Goal: Task Accomplishment & Management: Use online tool/utility

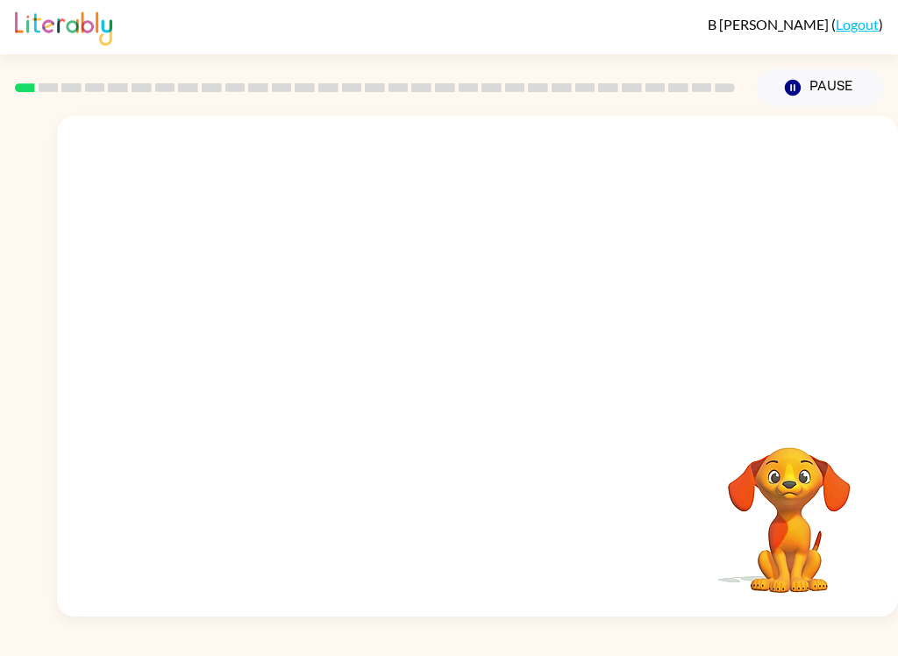
click at [805, 88] on button "Pause Pause" at bounding box center [819, 88] width 127 height 40
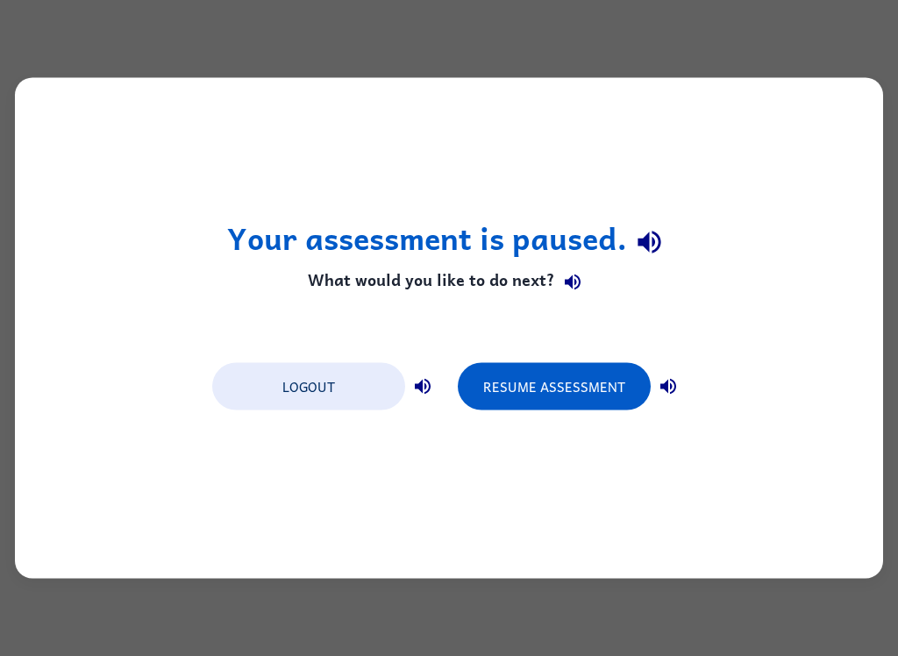
click at [621, 408] on button "Resume Assessment" at bounding box center [554, 386] width 193 height 47
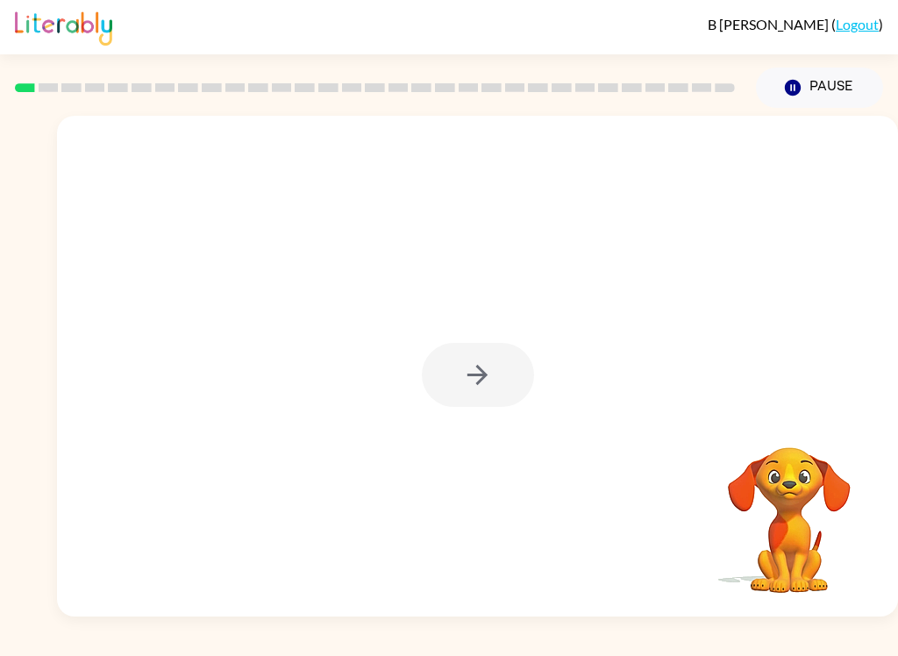
click at [501, 438] on div at bounding box center [477, 366] width 841 height 501
click at [499, 404] on button "button" at bounding box center [478, 375] width 112 height 64
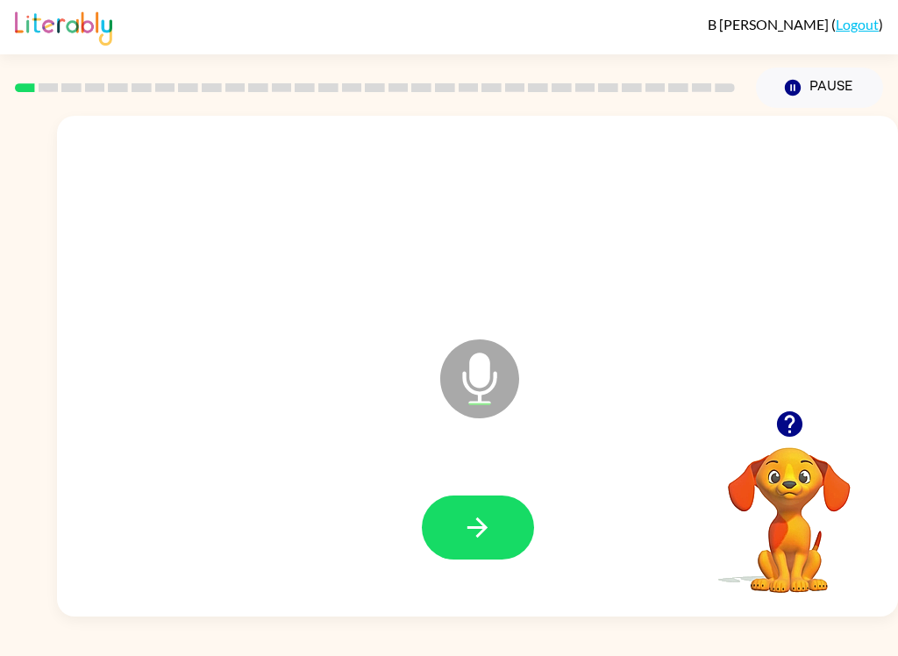
click at [477, 534] on icon "button" at bounding box center [477, 527] width 31 height 31
click at [510, 541] on button "button" at bounding box center [478, 528] width 112 height 64
click at [494, 516] on button "button" at bounding box center [478, 528] width 112 height 64
click at [456, 559] on button "button" at bounding box center [478, 528] width 112 height 64
click at [464, 554] on button "button" at bounding box center [478, 528] width 112 height 64
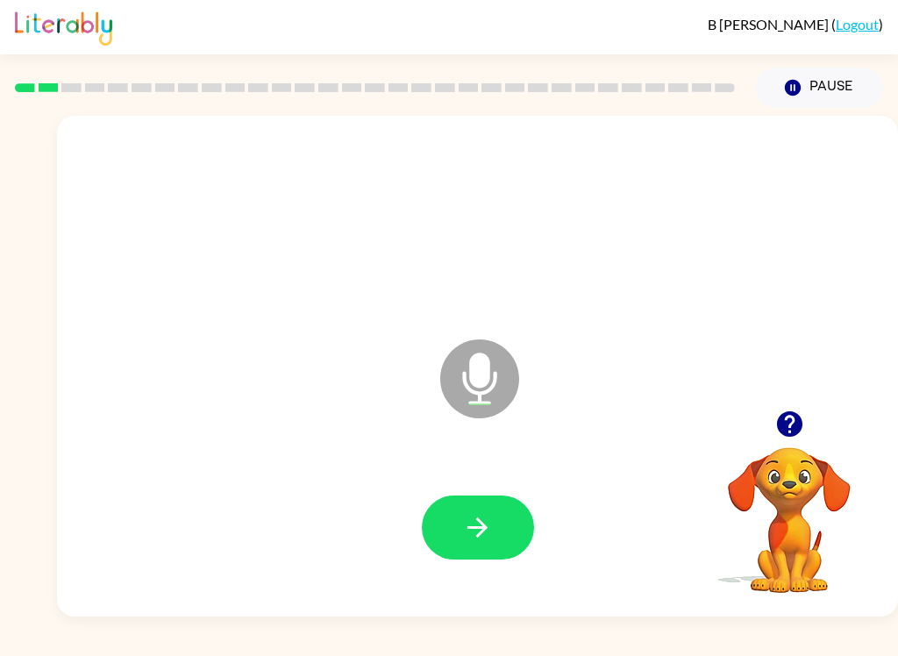
click at [505, 527] on button "button" at bounding box center [478, 528] width 112 height 64
click at [476, 527] on icon "button" at bounding box center [478, 528] width 20 height 20
click at [487, 506] on button "button" at bounding box center [478, 528] width 112 height 64
click at [516, 494] on div at bounding box center [478, 528] width 806 height 144
click at [509, 521] on button "button" at bounding box center [478, 528] width 112 height 64
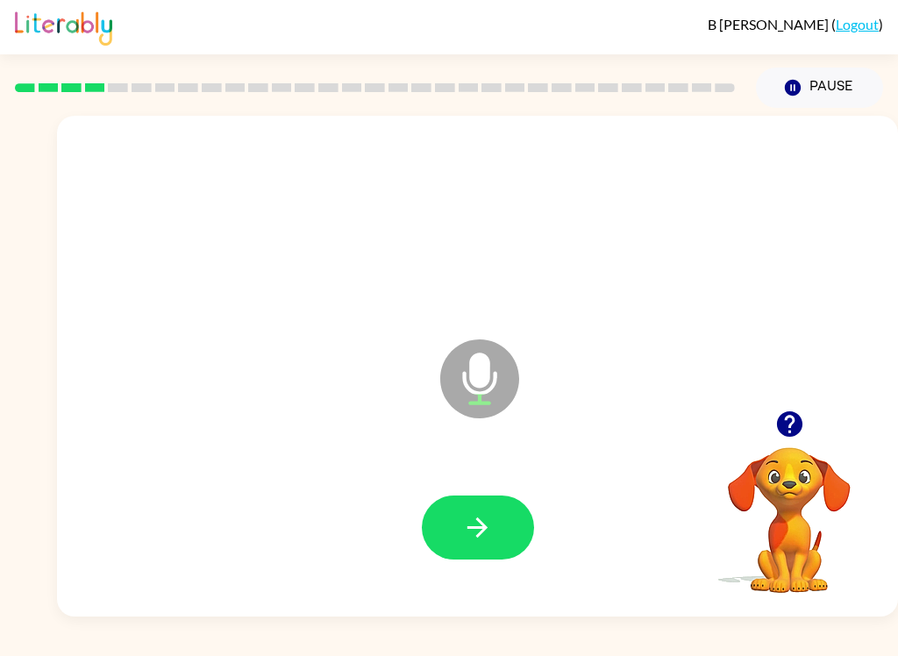
click at [461, 509] on button "button" at bounding box center [478, 528] width 112 height 64
click at [446, 512] on button "button" at bounding box center [478, 528] width 112 height 64
click at [479, 534] on icon "button" at bounding box center [478, 528] width 20 height 20
click at [485, 508] on button "button" at bounding box center [478, 528] width 112 height 64
click at [500, 546] on button "button" at bounding box center [478, 528] width 112 height 64
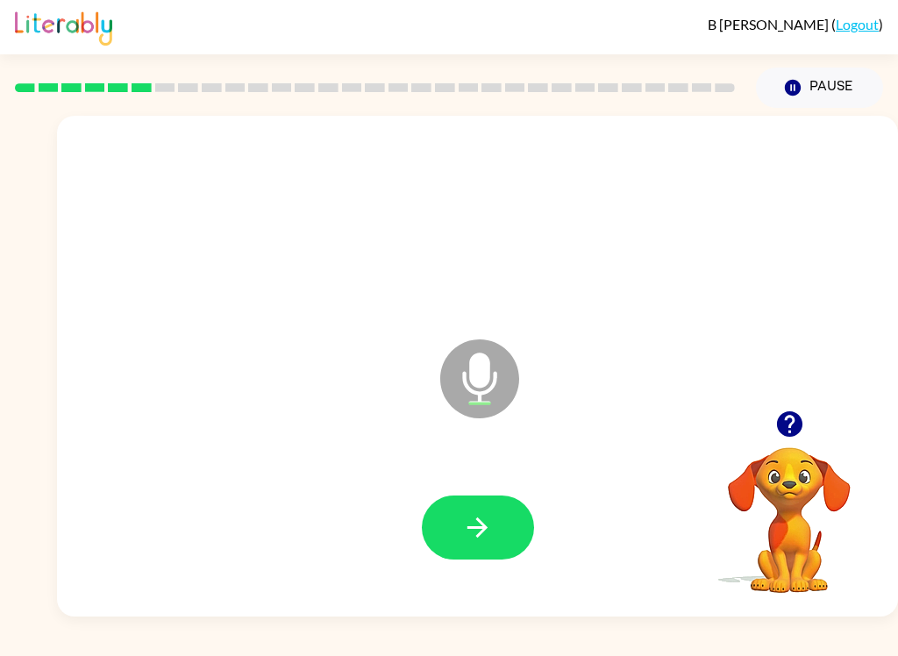
click at [464, 558] on button "button" at bounding box center [478, 528] width 112 height 64
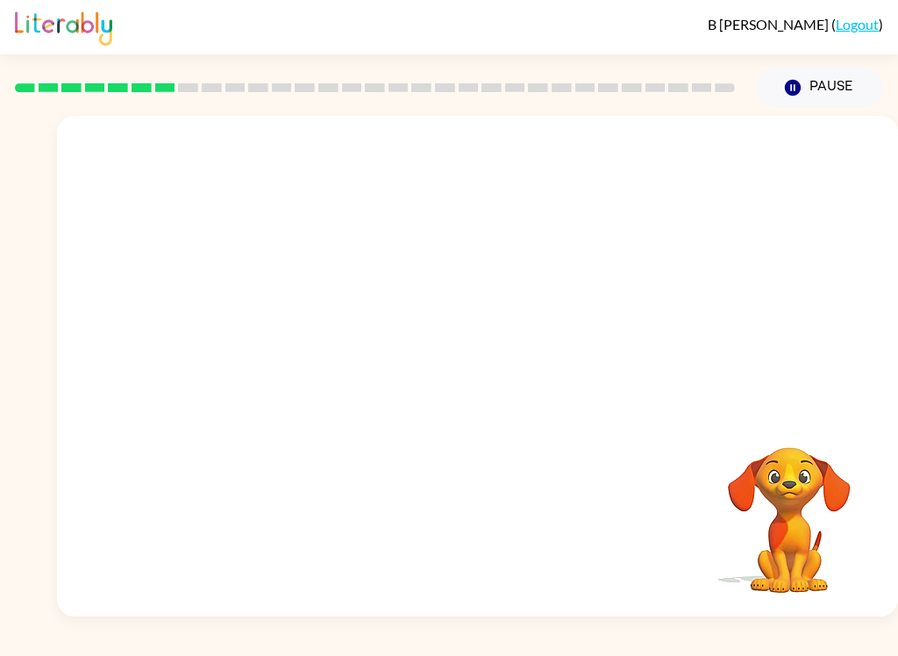
click at [802, 83] on icon "Pause" at bounding box center [792, 87] width 19 height 19
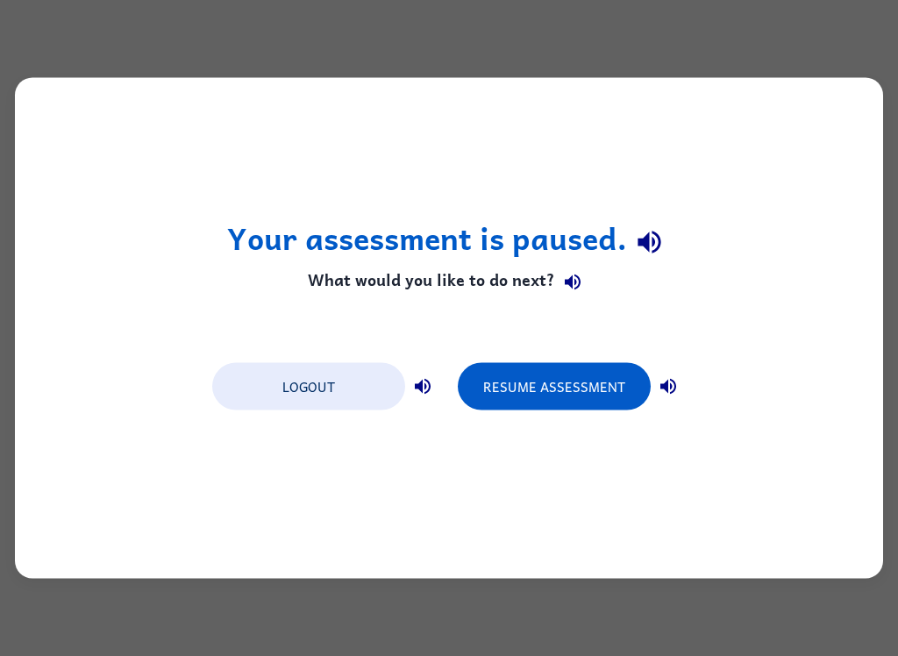
click at [617, 389] on button "Resume Assessment" at bounding box center [554, 386] width 193 height 47
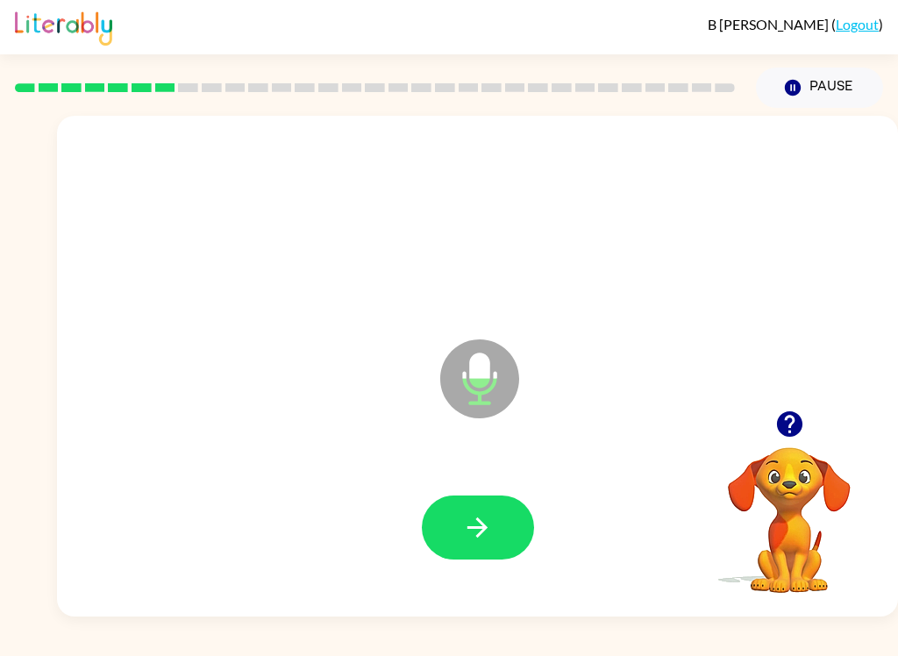
click at [482, 537] on icon "button" at bounding box center [477, 527] width 31 height 31
click at [491, 513] on icon "button" at bounding box center [477, 527] width 31 height 31
click at [522, 526] on button "button" at bounding box center [478, 528] width 112 height 64
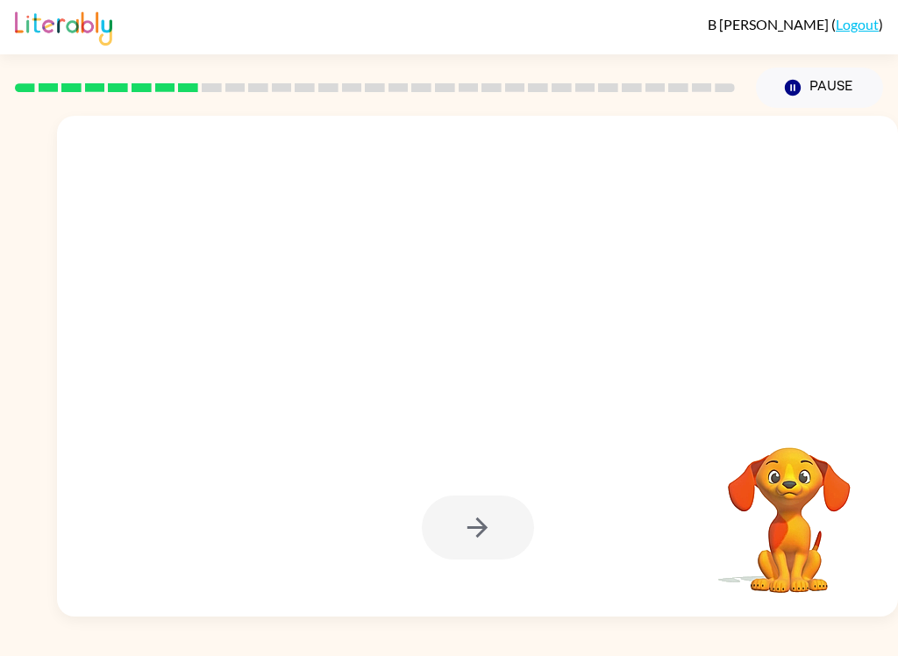
click at [819, 94] on button "Pause Pause" at bounding box center [819, 88] width 127 height 40
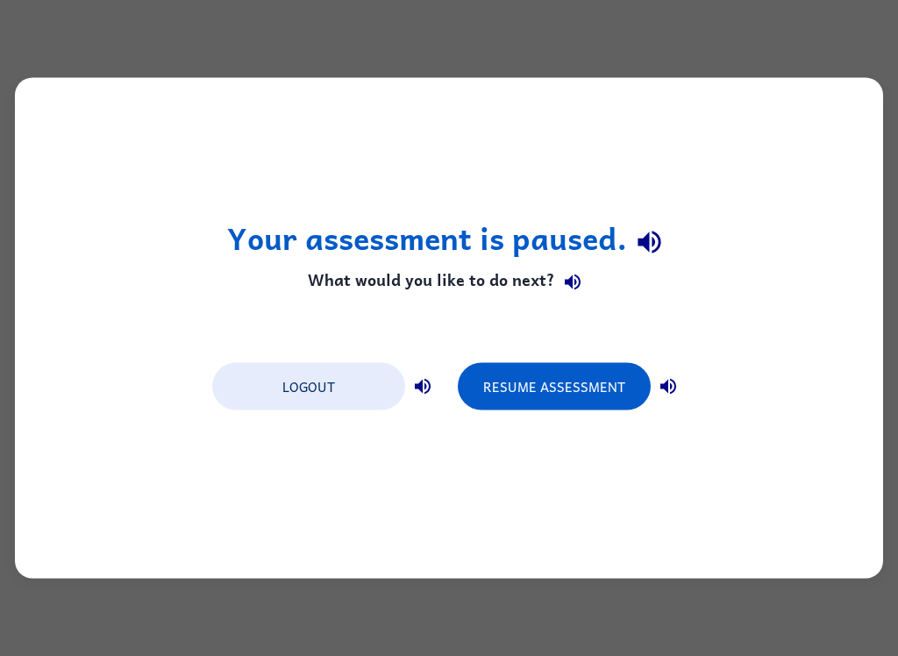
click at [555, 399] on button "Resume Assessment" at bounding box center [554, 386] width 193 height 47
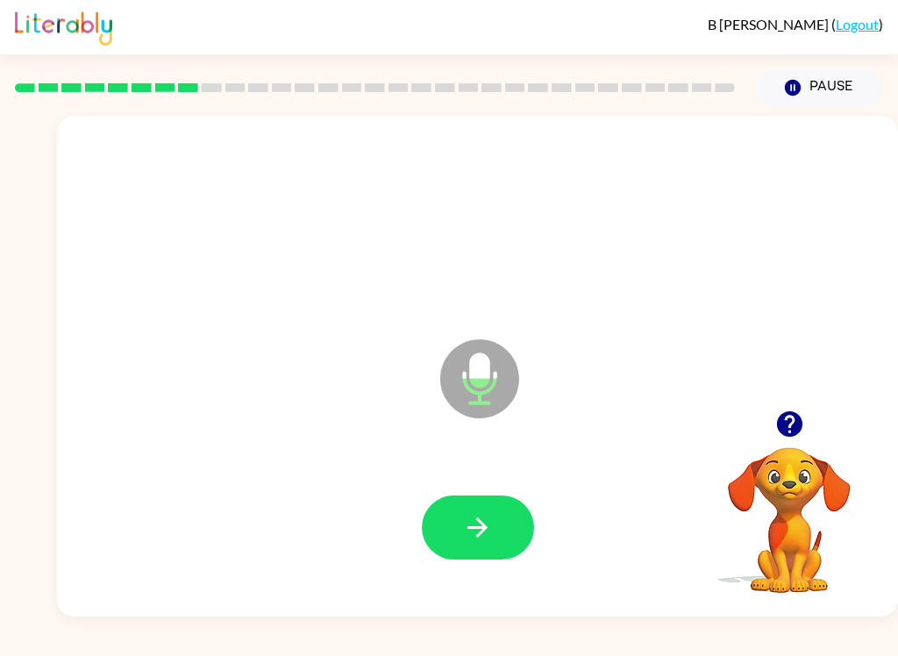
click at [484, 526] on icon "button" at bounding box center [478, 528] width 20 height 20
click at [479, 525] on icon "button" at bounding box center [477, 527] width 31 height 31
click at [476, 535] on icon "button" at bounding box center [477, 527] width 31 height 31
click at [504, 553] on button "button" at bounding box center [478, 528] width 112 height 64
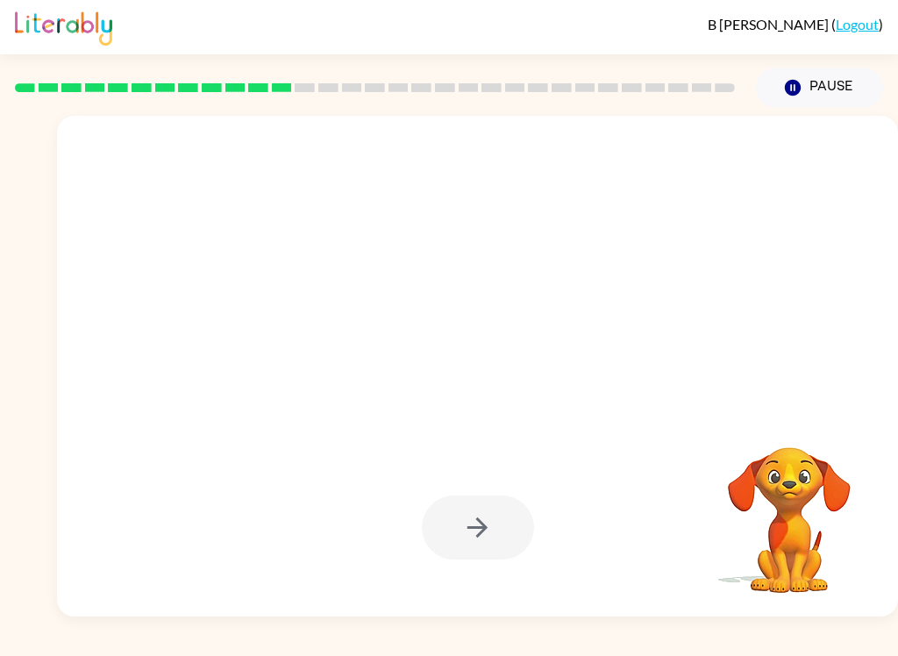
click at [815, 78] on button "Pause Pause" at bounding box center [819, 88] width 127 height 40
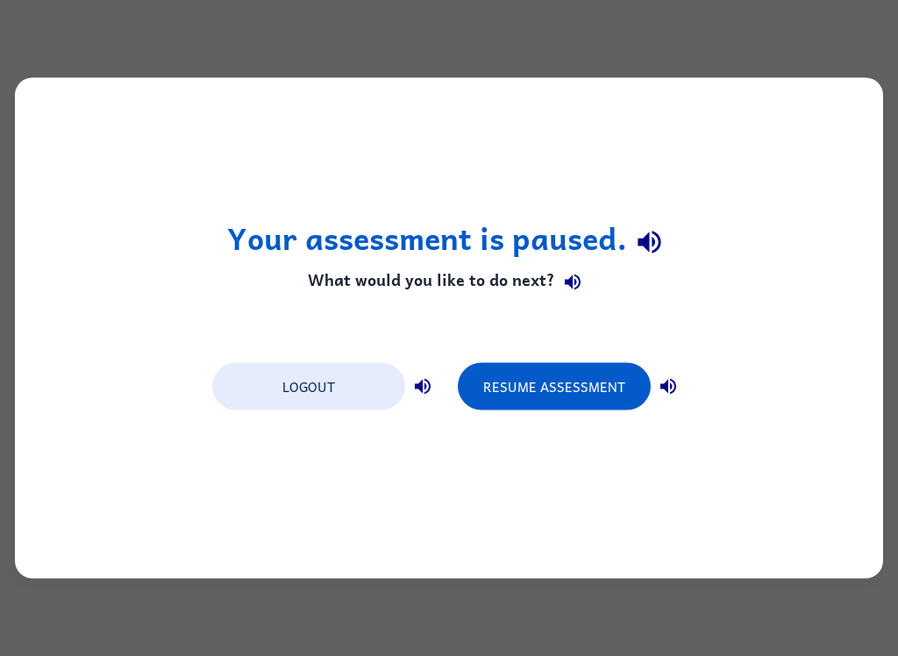
click at [578, 376] on button "Resume Assessment" at bounding box center [554, 386] width 193 height 47
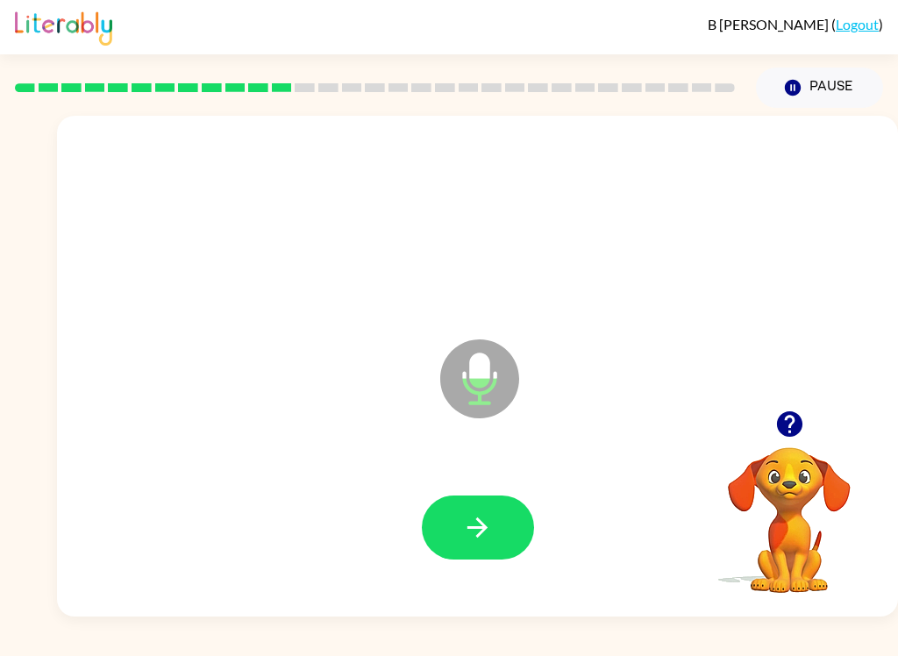
click at [813, 90] on button "Pause Pause" at bounding box center [819, 88] width 127 height 40
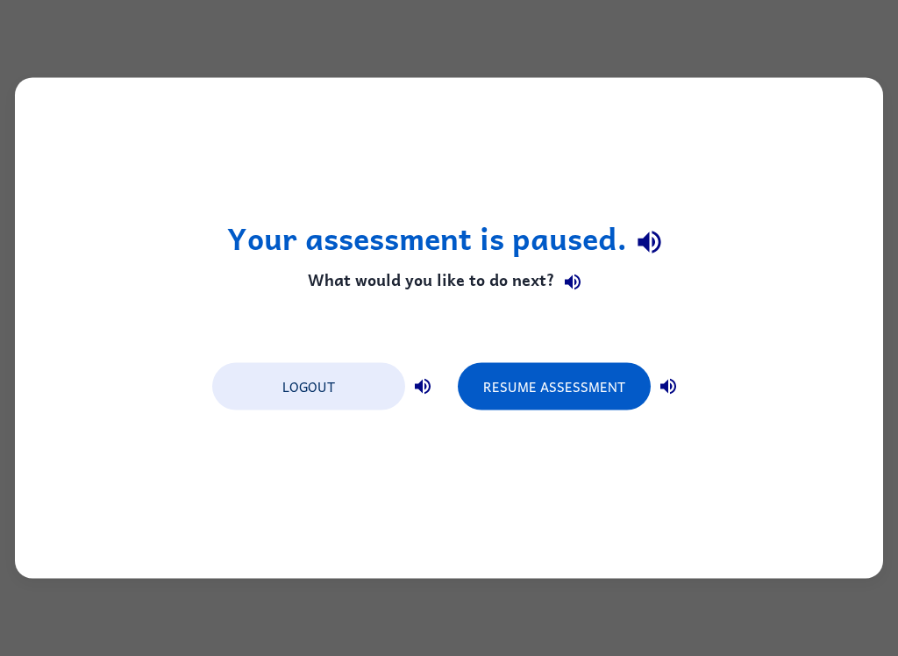
click at [562, 383] on button "Resume Assessment" at bounding box center [554, 386] width 193 height 47
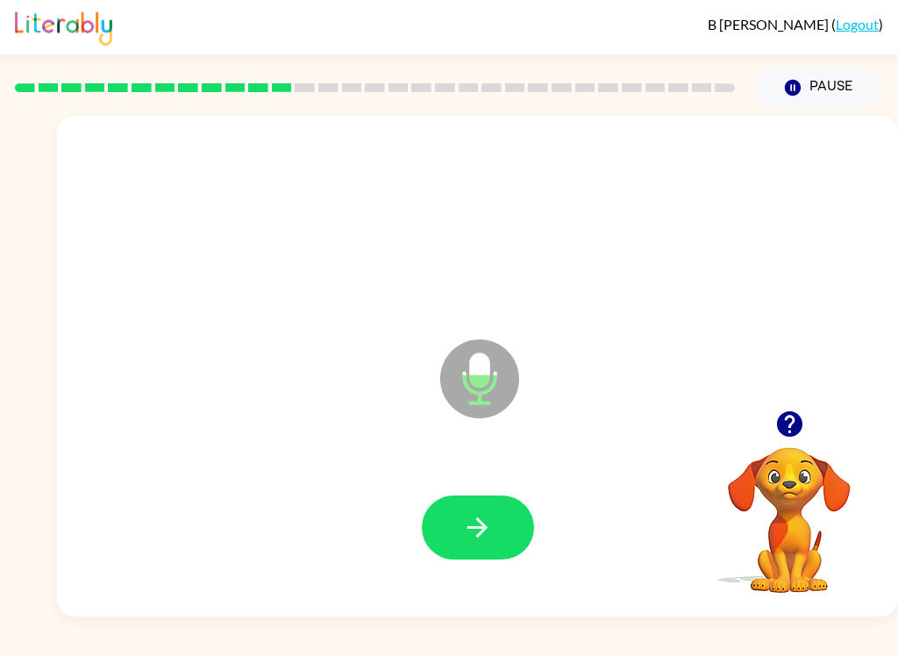
click at [503, 555] on button "button" at bounding box center [478, 528] width 112 height 64
click at [501, 530] on button "button" at bounding box center [478, 528] width 112 height 64
click at [487, 551] on button "button" at bounding box center [478, 528] width 112 height 64
click at [477, 529] on icon "button" at bounding box center [478, 528] width 20 height 20
click at [506, 551] on button "button" at bounding box center [478, 528] width 112 height 64
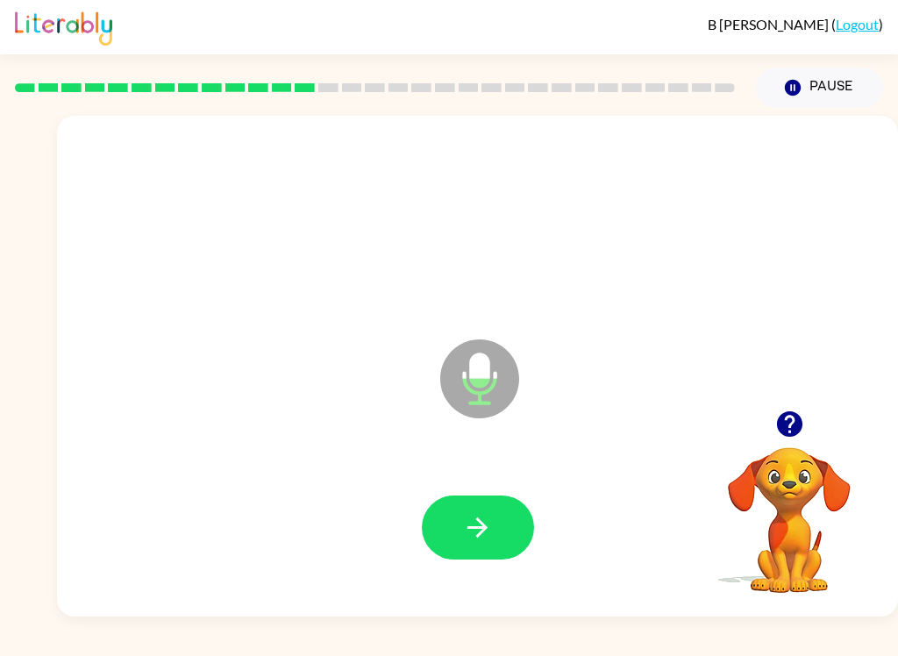
click at [525, 519] on button "button" at bounding box center [478, 528] width 112 height 64
click at [498, 532] on button "button" at bounding box center [478, 528] width 112 height 64
click at [484, 543] on icon "button" at bounding box center [477, 527] width 31 height 31
click at [475, 521] on icon "button" at bounding box center [477, 527] width 31 height 31
click at [486, 522] on icon "button" at bounding box center [477, 527] width 31 height 31
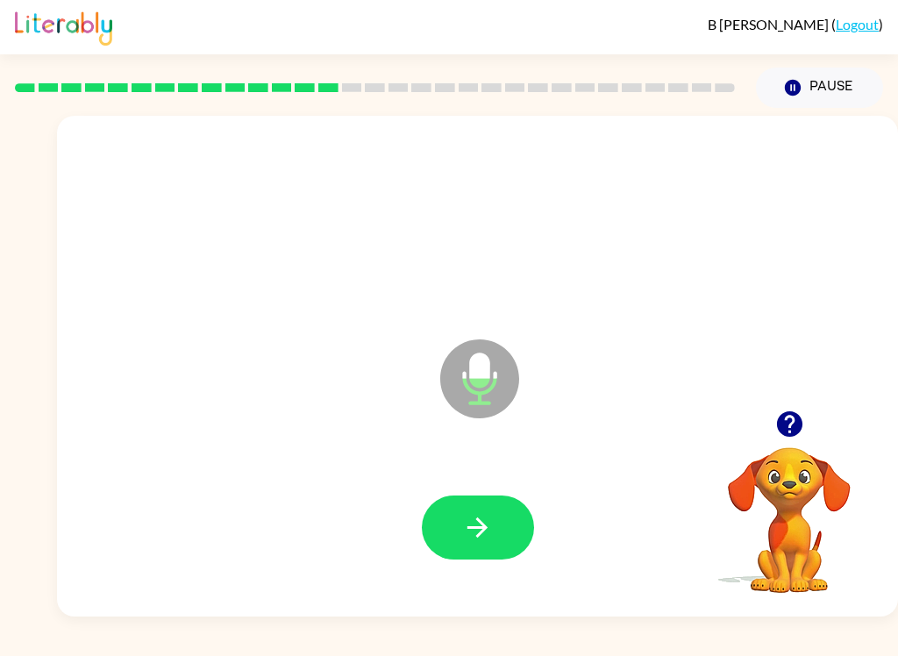
click at [482, 511] on button "button" at bounding box center [478, 528] width 112 height 64
click at [478, 544] on button "button" at bounding box center [478, 528] width 112 height 64
click at [470, 554] on button "button" at bounding box center [478, 528] width 112 height 64
click at [493, 510] on button "button" at bounding box center [478, 528] width 112 height 64
click at [500, 526] on button "button" at bounding box center [478, 528] width 112 height 64
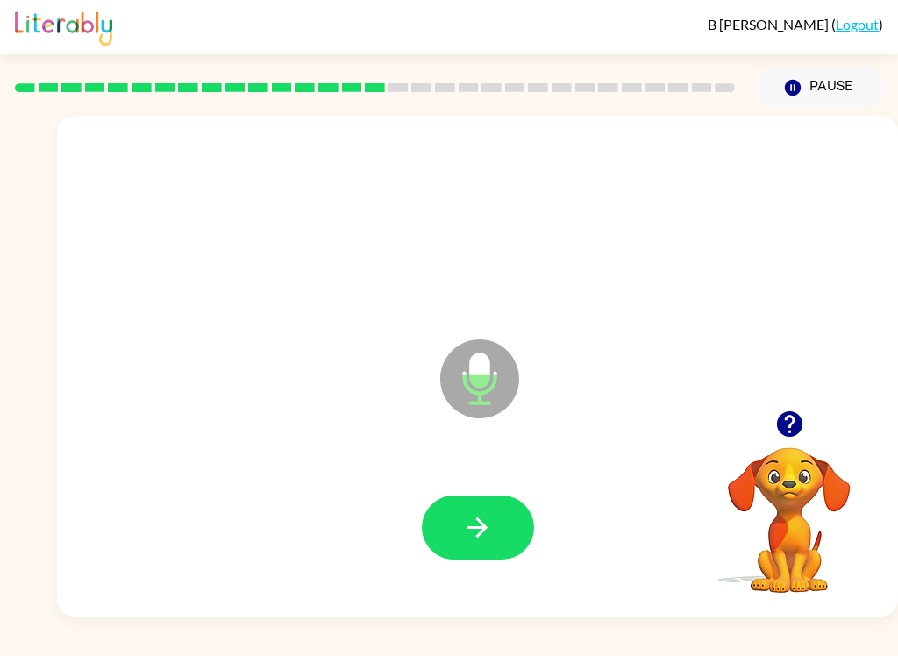
click at [473, 510] on button "button" at bounding box center [478, 528] width 112 height 64
click at [482, 555] on button "button" at bounding box center [478, 528] width 112 height 64
click at [460, 560] on button "button" at bounding box center [478, 528] width 112 height 64
click at [495, 543] on button "button" at bounding box center [478, 528] width 112 height 64
click at [455, 522] on button "button" at bounding box center [478, 528] width 112 height 64
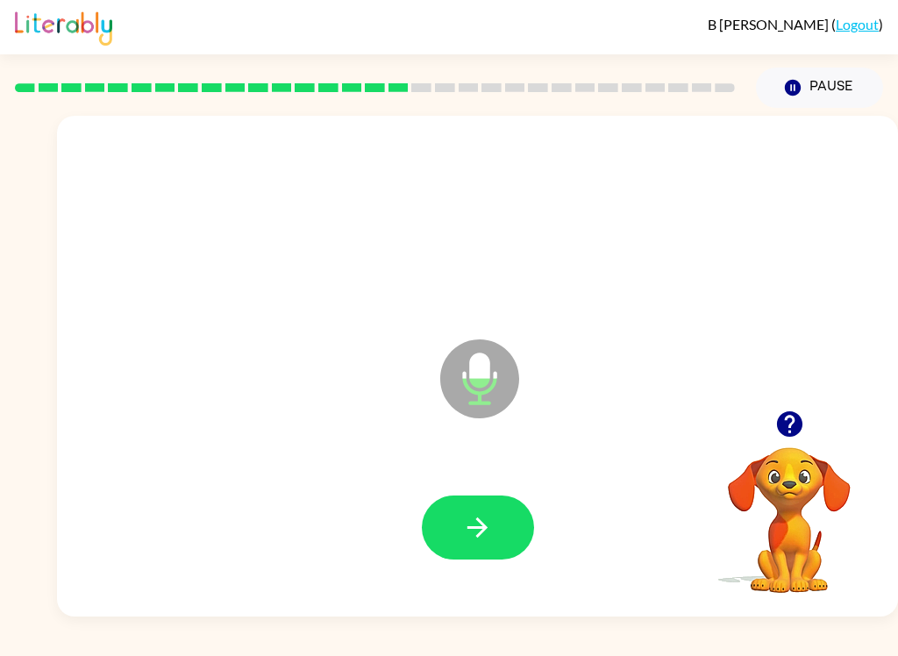
click at [477, 527] on icon "button" at bounding box center [478, 528] width 20 height 20
click at [486, 528] on icon "button" at bounding box center [478, 528] width 20 height 20
click at [502, 534] on button "button" at bounding box center [478, 528] width 112 height 64
click at [456, 496] on button "button" at bounding box center [478, 528] width 112 height 64
click at [507, 551] on button "button" at bounding box center [478, 528] width 112 height 64
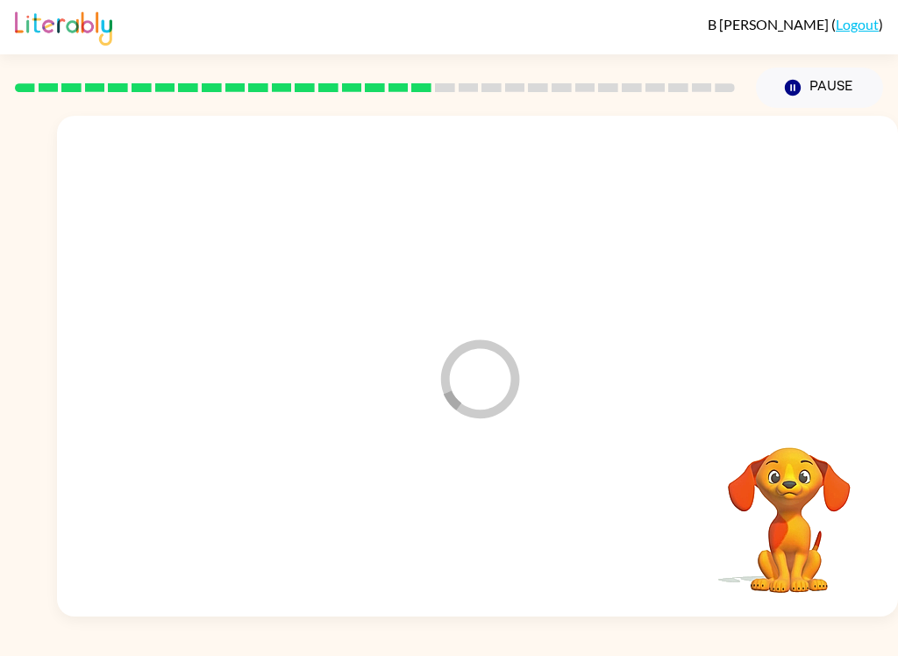
click at [506, 550] on div at bounding box center [478, 528] width 806 height 144
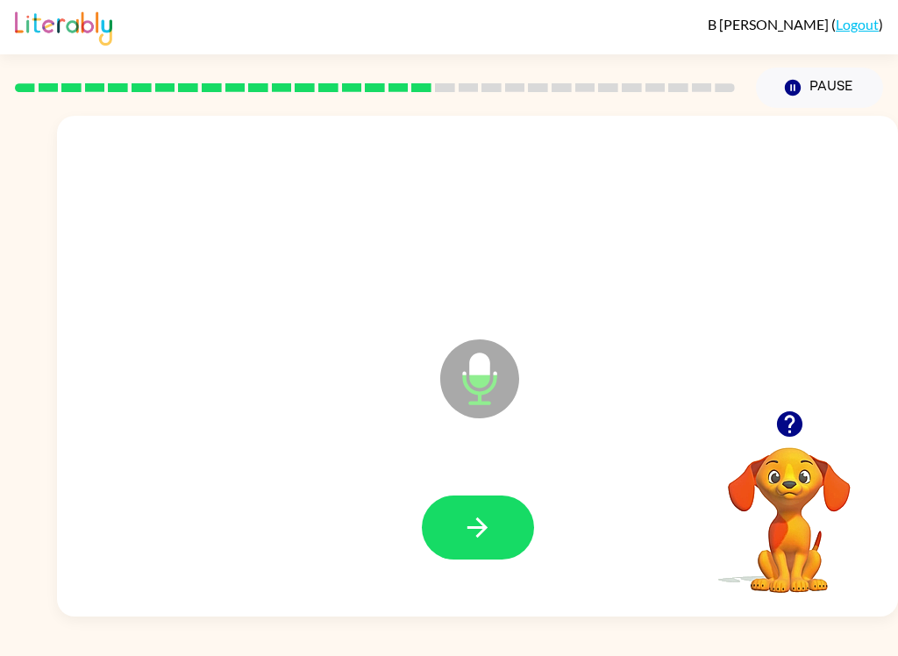
click at [464, 558] on button "button" at bounding box center [478, 528] width 112 height 64
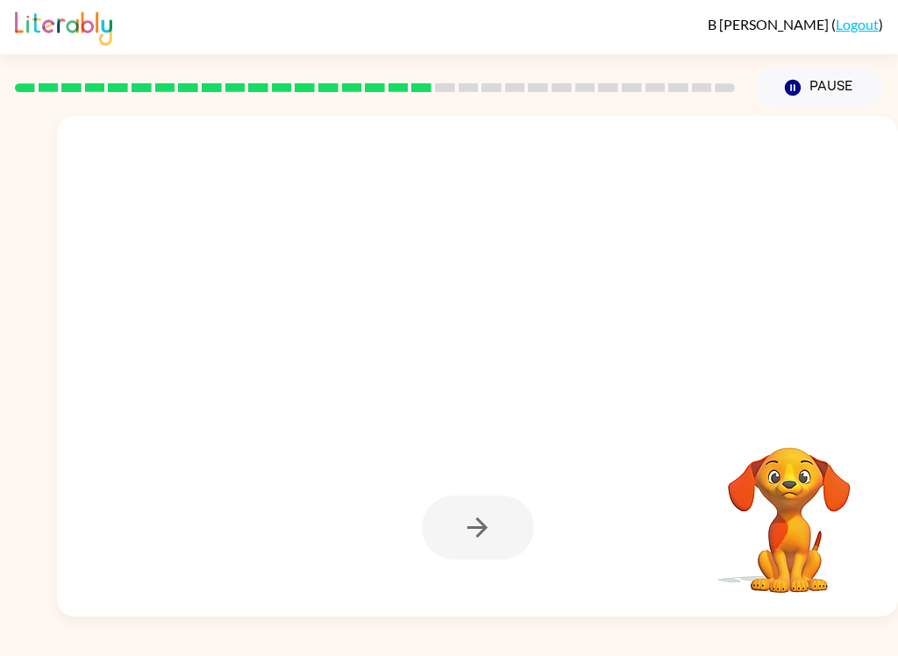
click at [95, 606] on div at bounding box center [477, 366] width 841 height 501
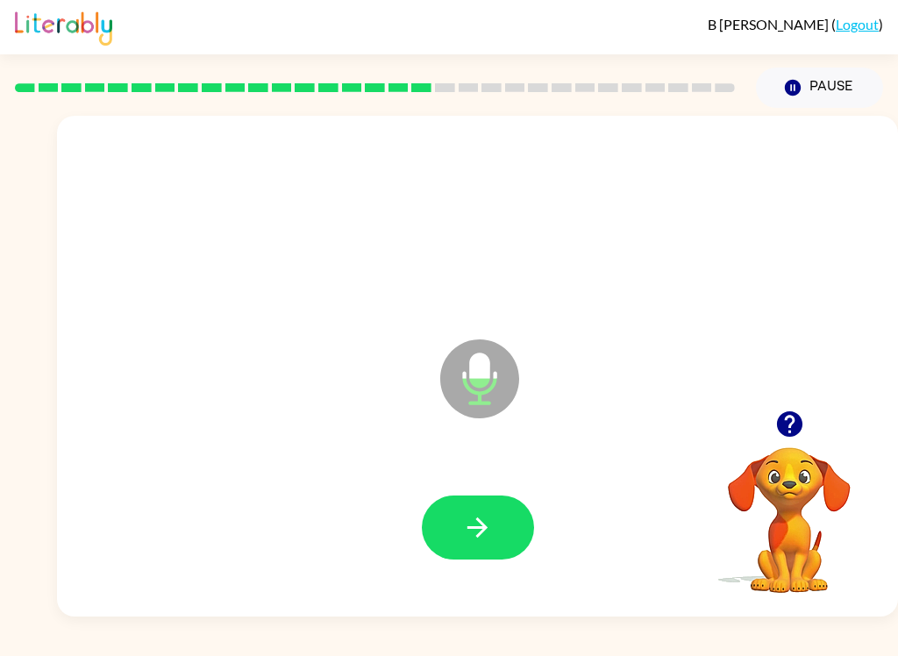
click at [93, 640] on div "B [PERSON_NAME] ( Logout ) Pause Pause Microphone The Microphone is here when i…" at bounding box center [449, 328] width 898 height 656
click at [457, 501] on button "button" at bounding box center [478, 528] width 112 height 64
click at [496, 546] on button "button" at bounding box center [478, 528] width 112 height 64
click at [508, 582] on div at bounding box center [478, 528] width 806 height 144
click at [510, 539] on button "button" at bounding box center [478, 528] width 112 height 64
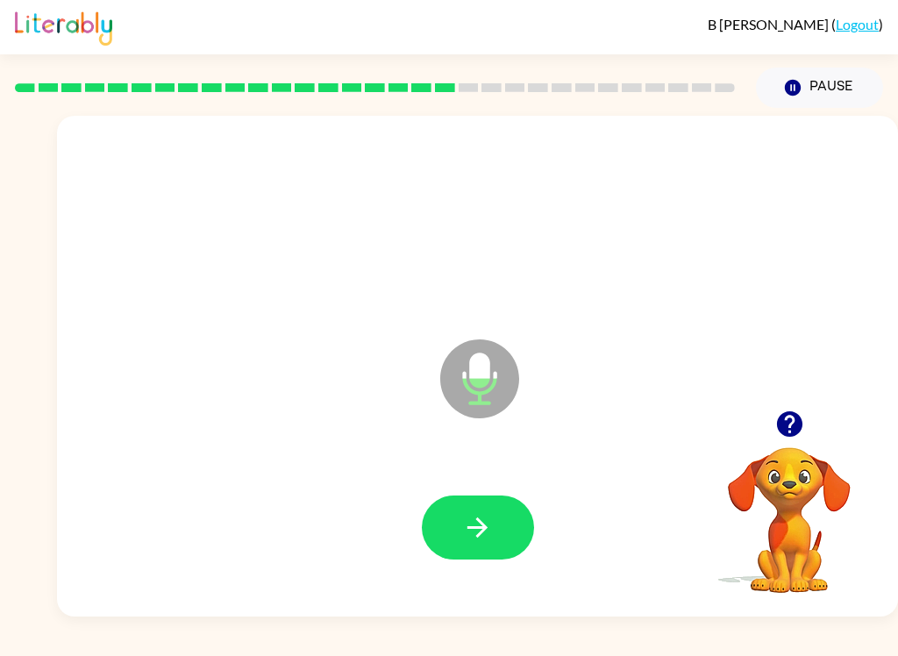
click at [470, 557] on button "button" at bounding box center [478, 528] width 112 height 64
click at [482, 515] on icon "button" at bounding box center [477, 527] width 31 height 31
click at [484, 519] on icon "button" at bounding box center [477, 527] width 31 height 31
click at [489, 527] on icon "button" at bounding box center [477, 527] width 31 height 31
click at [493, 560] on button "button" at bounding box center [478, 528] width 112 height 64
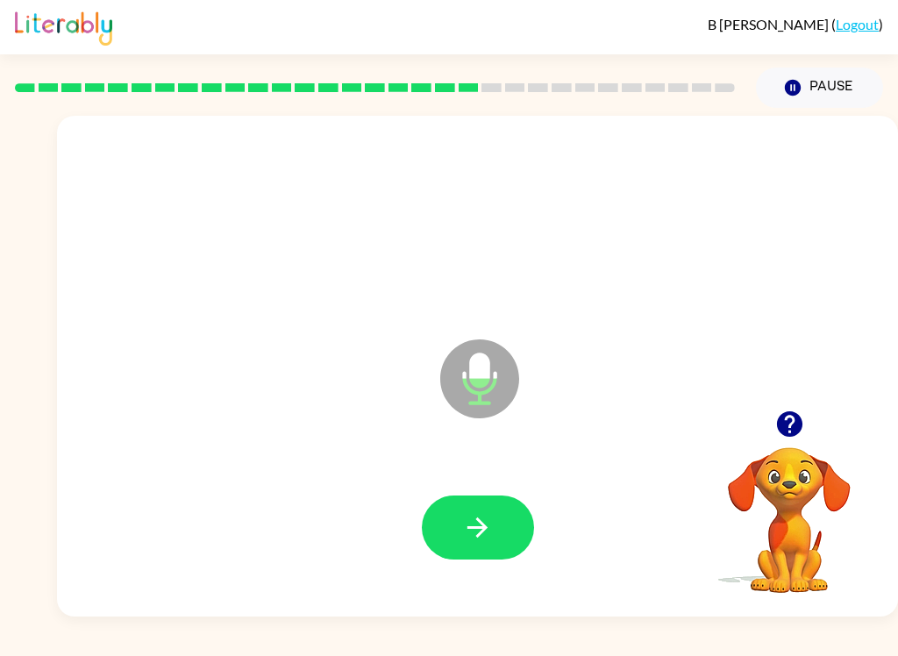
click at [460, 534] on button "button" at bounding box center [478, 528] width 112 height 64
click at [463, 522] on icon "button" at bounding box center [477, 527] width 31 height 31
click at [482, 530] on icon "button" at bounding box center [477, 527] width 31 height 31
click at [476, 532] on icon "button" at bounding box center [477, 527] width 31 height 31
click at [462, 508] on button "button" at bounding box center [478, 528] width 112 height 64
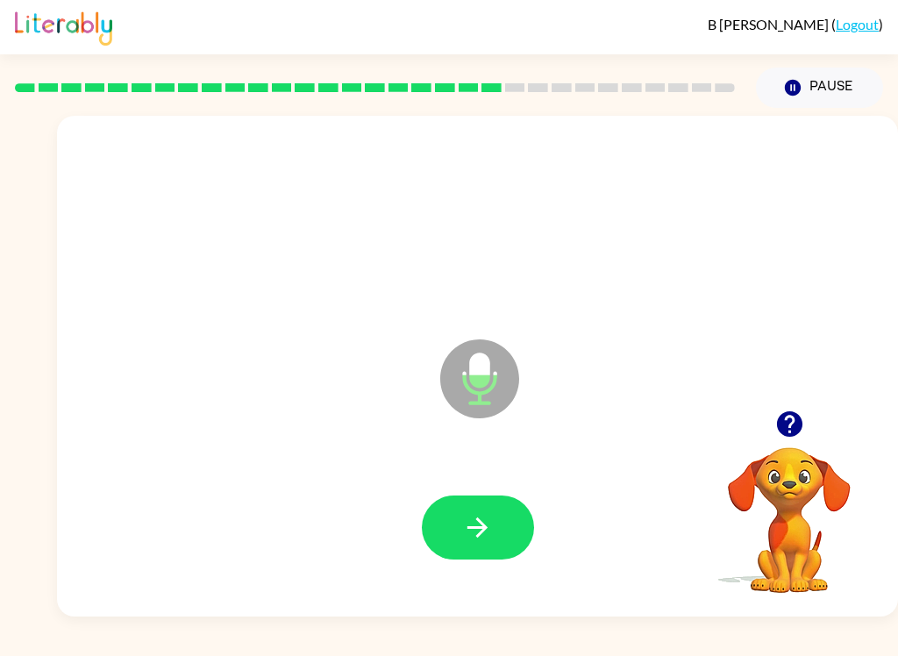
click at [449, 525] on button "button" at bounding box center [478, 528] width 112 height 64
click at [501, 518] on button "button" at bounding box center [478, 528] width 112 height 64
click at [502, 522] on button "button" at bounding box center [478, 528] width 112 height 64
click at [448, 525] on button "button" at bounding box center [478, 528] width 112 height 64
click at [448, 525] on div at bounding box center [478, 528] width 806 height 144
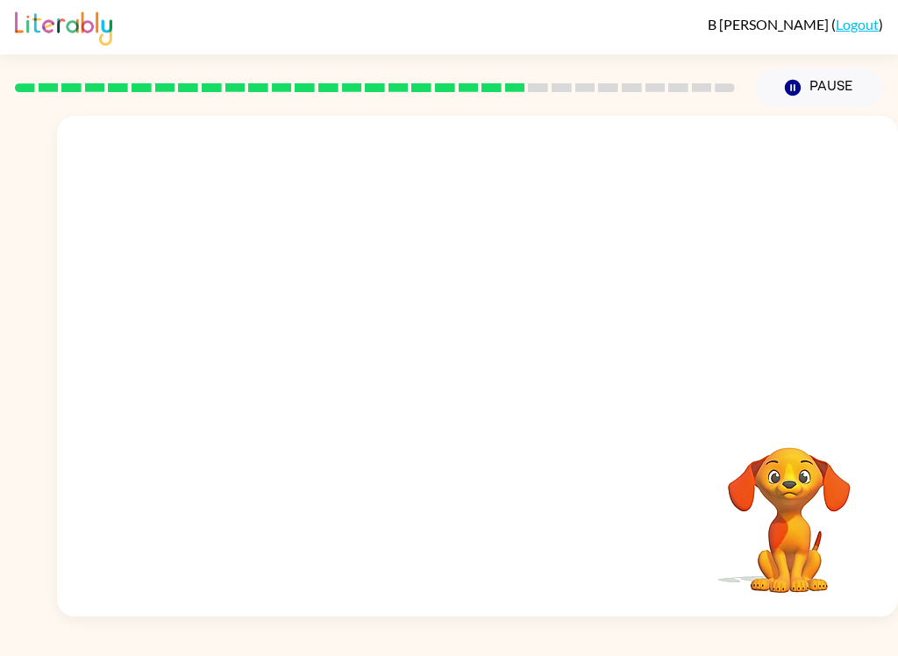
click at [846, 102] on button "Pause Pause" at bounding box center [819, 88] width 127 height 40
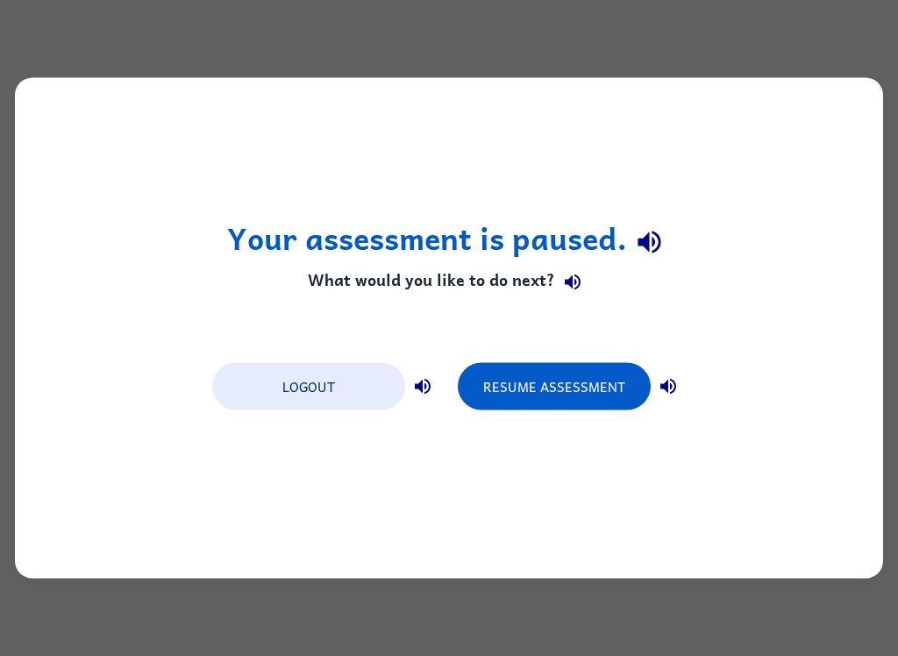
click at [561, 395] on button "Resume Assessment" at bounding box center [554, 386] width 193 height 47
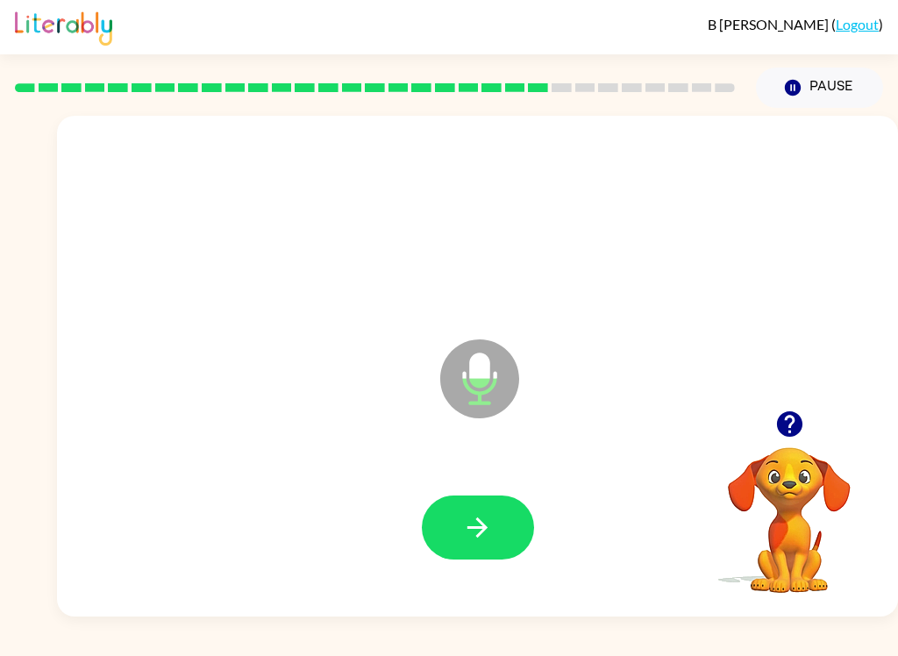
click at [484, 498] on button "button" at bounding box center [478, 528] width 112 height 64
click at [485, 550] on button "button" at bounding box center [478, 528] width 112 height 64
click at [463, 531] on icon "button" at bounding box center [477, 527] width 31 height 31
click at [504, 525] on button "button" at bounding box center [478, 528] width 112 height 64
click at [484, 548] on button "button" at bounding box center [478, 528] width 112 height 64
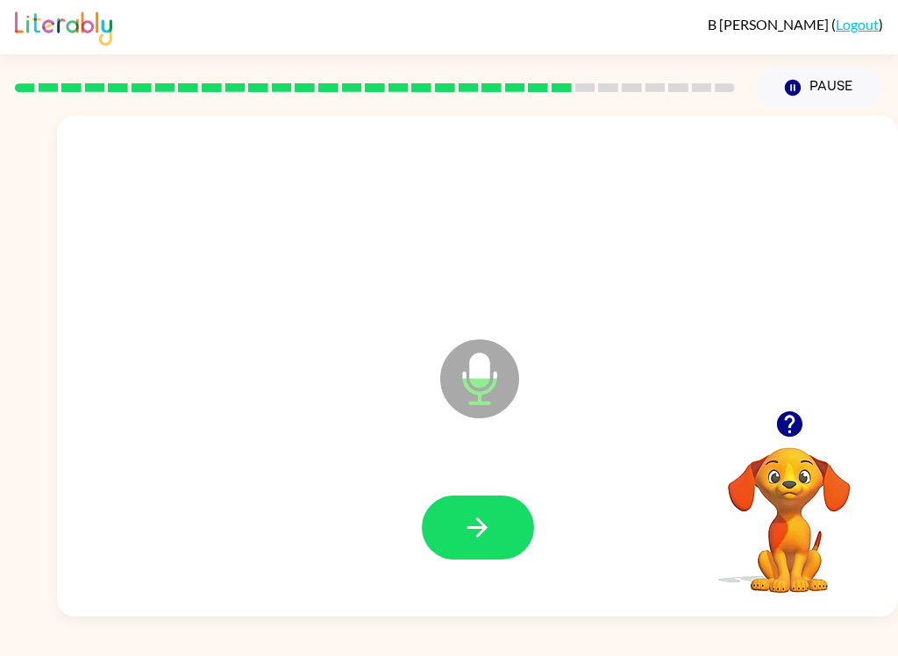
click at [495, 535] on button "button" at bounding box center [478, 528] width 112 height 64
click at [465, 539] on icon "button" at bounding box center [477, 527] width 31 height 31
click at [507, 508] on button "button" at bounding box center [478, 528] width 112 height 64
click at [496, 533] on button "button" at bounding box center [478, 528] width 112 height 64
click at [495, 527] on button "button" at bounding box center [478, 528] width 112 height 64
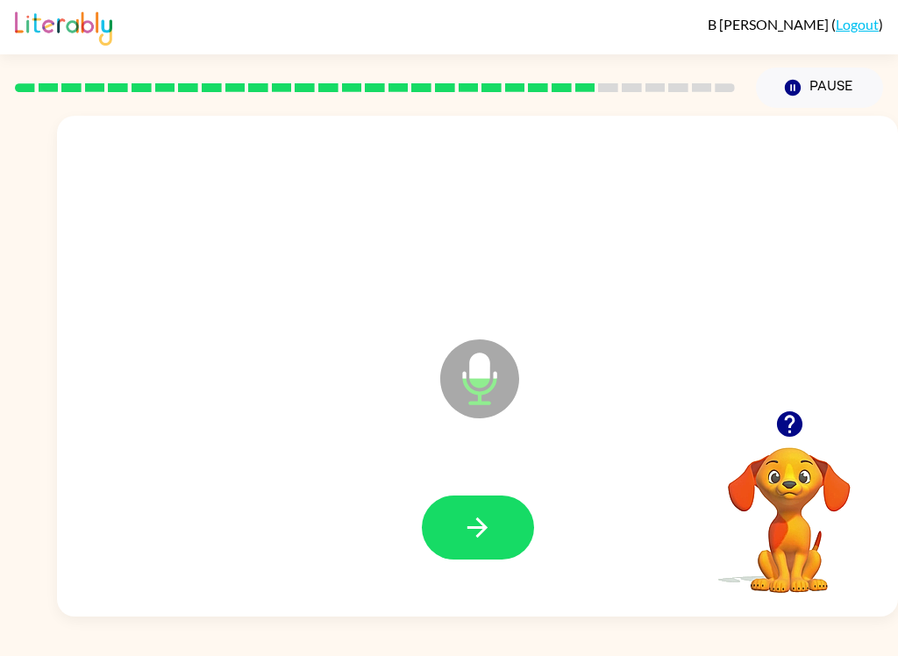
click at [475, 541] on icon "button" at bounding box center [477, 527] width 31 height 31
click at [532, 395] on icon "Microphone The Microphone is here when it is your turn to talk" at bounding box center [567, 401] width 263 height 132
click at [501, 553] on button "button" at bounding box center [478, 528] width 112 height 64
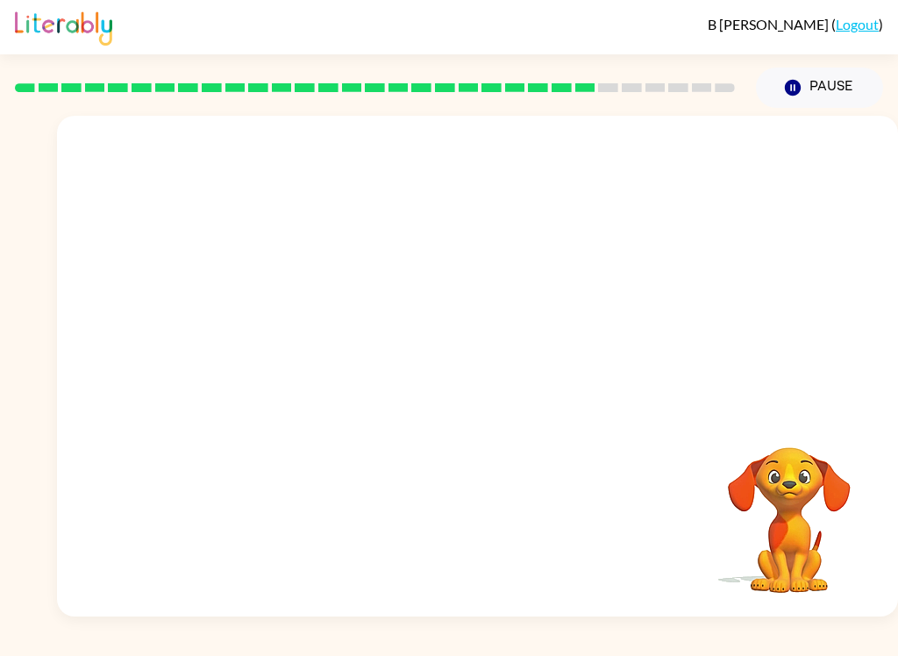
click at [822, 97] on button "Pause Pause" at bounding box center [819, 88] width 127 height 40
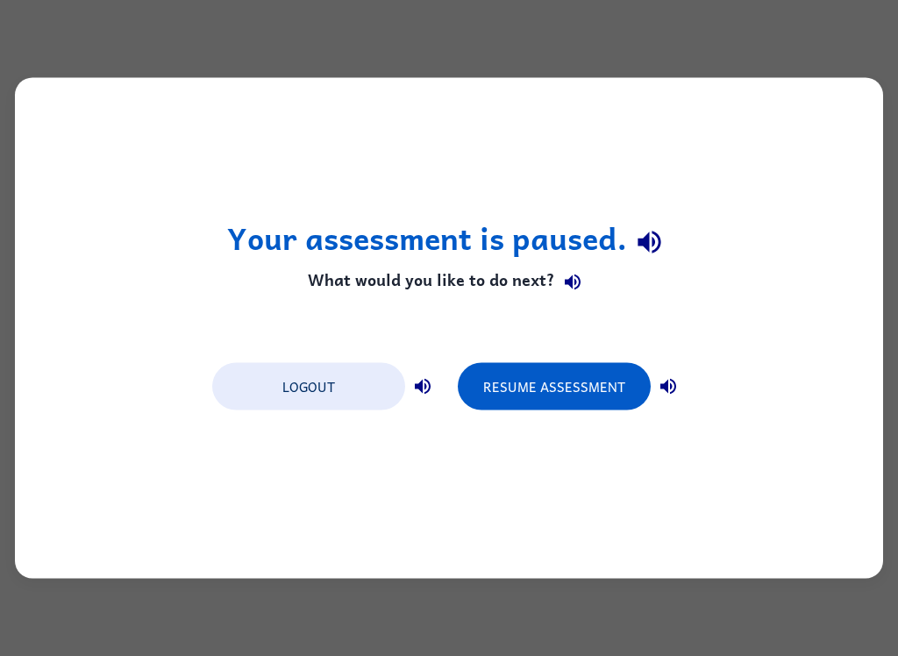
click at [549, 389] on button "Resume Assessment" at bounding box center [554, 386] width 193 height 47
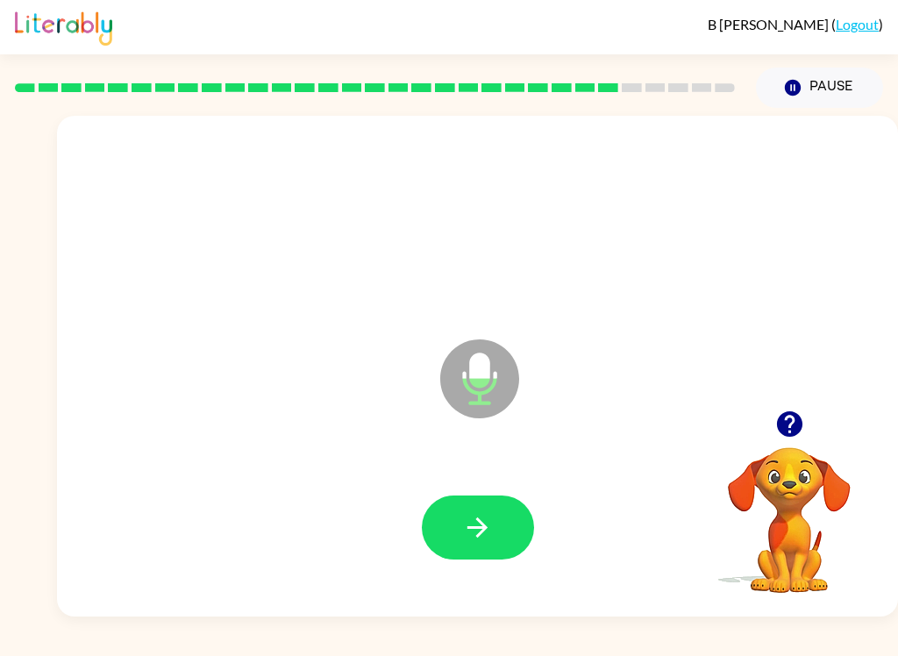
click at [510, 525] on button "button" at bounding box center [478, 528] width 112 height 64
click at [500, 525] on button "button" at bounding box center [478, 528] width 112 height 64
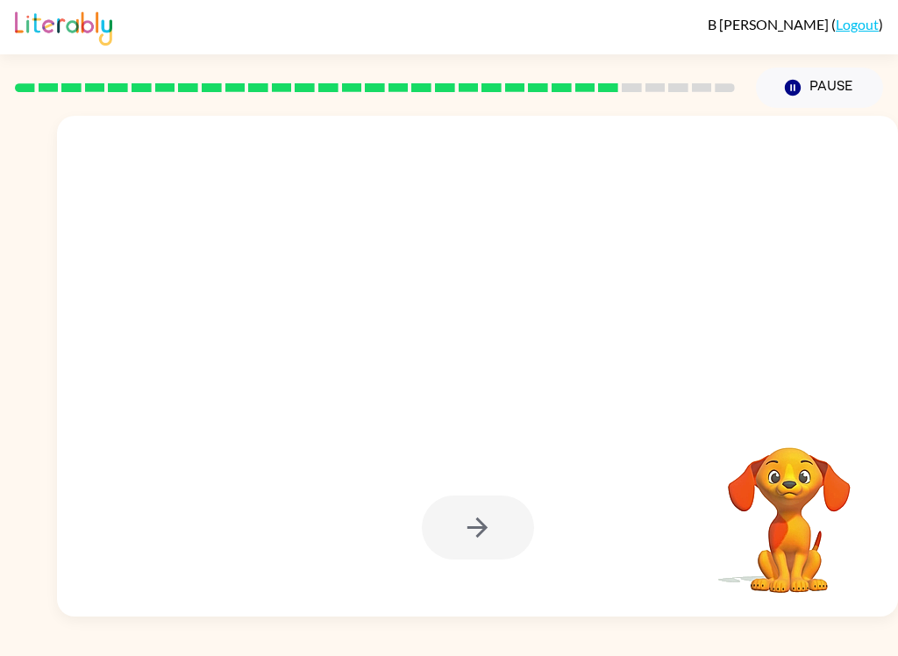
click at [845, 92] on button "Pause Pause" at bounding box center [819, 88] width 127 height 40
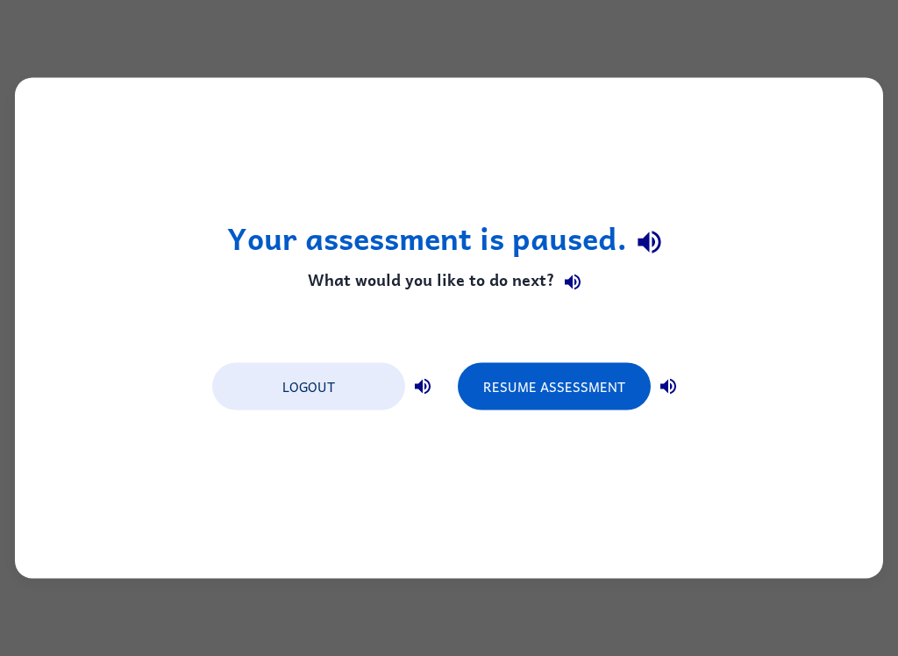
click at [605, 384] on button "Resume Assessment" at bounding box center [554, 386] width 193 height 47
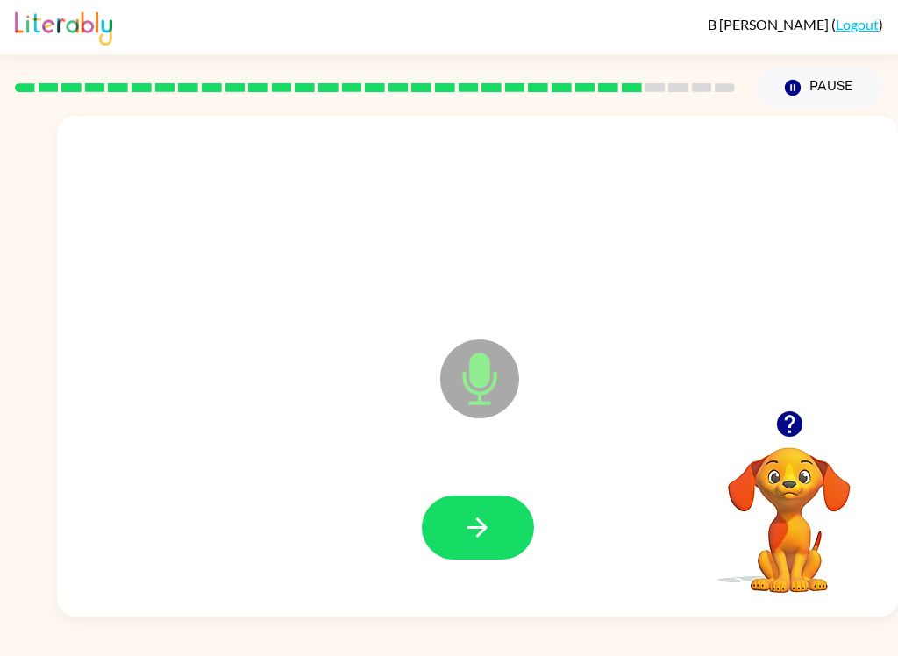
click at [480, 538] on icon "button" at bounding box center [477, 527] width 31 height 31
click at [517, 497] on div at bounding box center [478, 528] width 112 height 64
click at [502, 531] on button "button" at bounding box center [478, 528] width 112 height 64
click at [484, 500] on button "button" at bounding box center [478, 528] width 112 height 64
click at [482, 556] on button "button" at bounding box center [478, 528] width 112 height 64
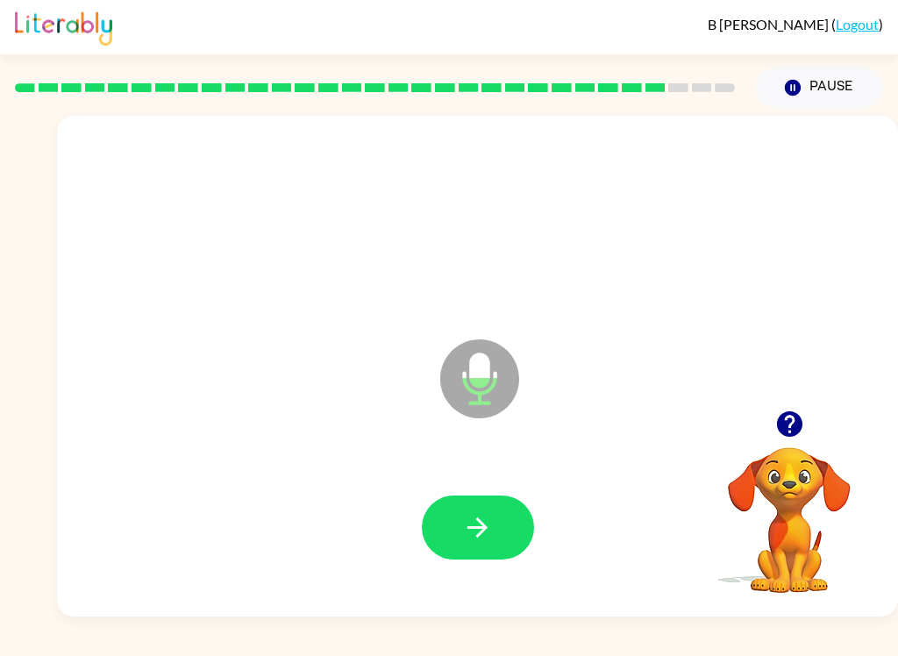
click at [468, 539] on icon "button" at bounding box center [477, 527] width 31 height 31
click at [470, 525] on icon "button" at bounding box center [477, 527] width 31 height 31
click at [492, 541] on icon "button" at bounding box center [477, 527] width 31 height 31
click at [501, 539] on button "button" at bounding box center [478, 528] width 112 height 64
click at [494, 516] on button "button" at bounding box center [478, 528] width 112 height 64
